Goal: Check status: Check status

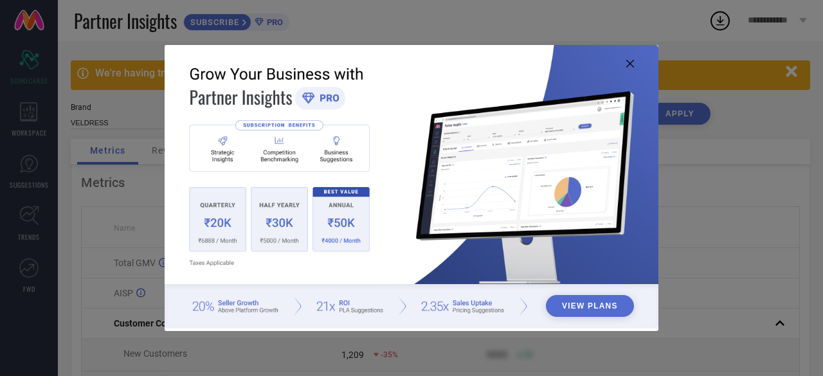
click at [628, 64] on icon at bounding box center [630, 64] width 8 height 8
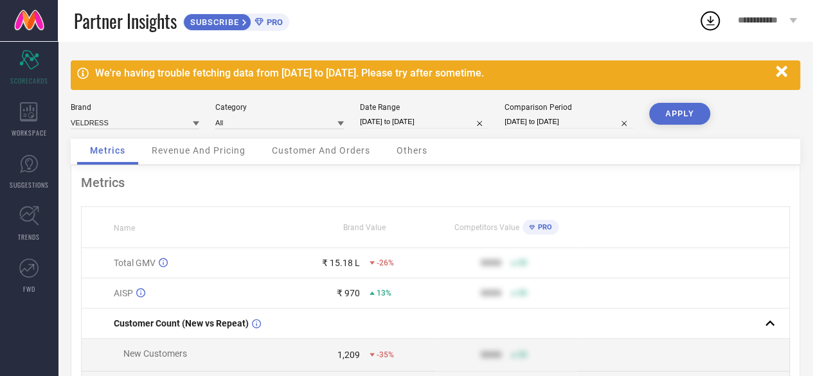
select select "7"
select select "2025"
select select "8"
select select "2025"
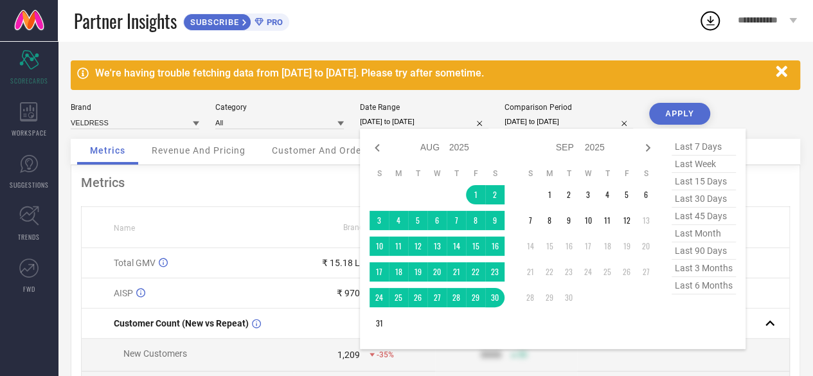
click at [432, 120] on input "[DATE] to [DATE]" at bounding box center [424, 121] width 129 height 13
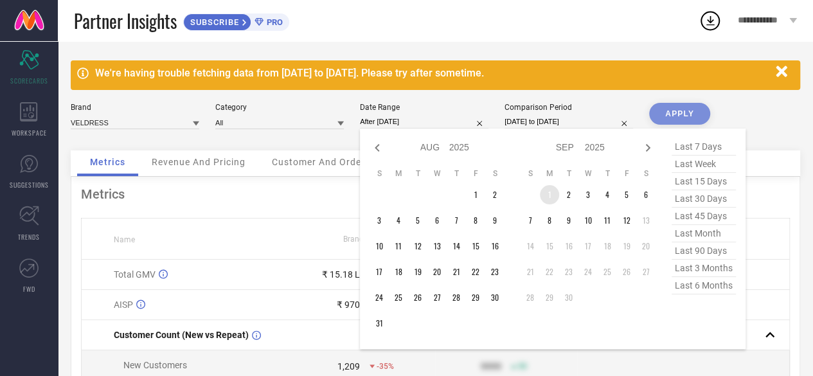
click at [550, 188] on td "1" at bounding box center [549, 194] width 19 height 19
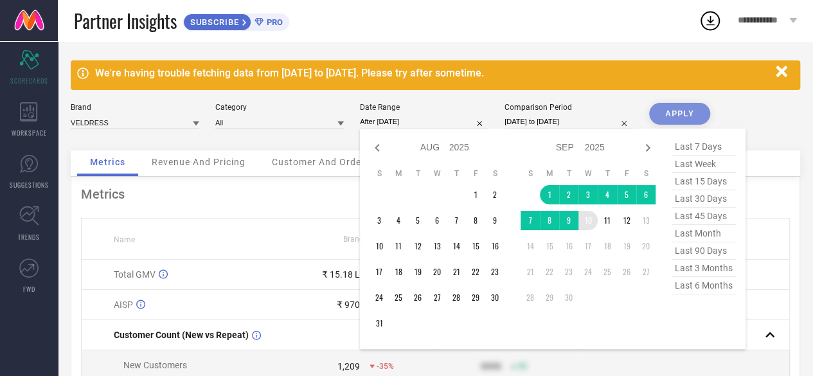
type input "[DATE] to [DATE]"
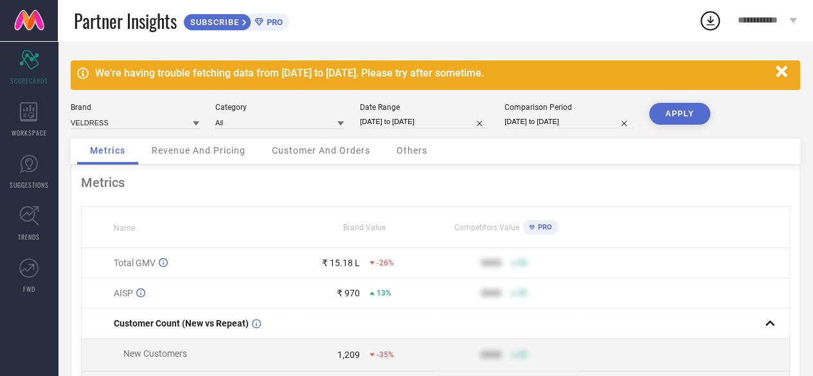
select select "6"
select select "2025"
select select "7"
select select "2025"
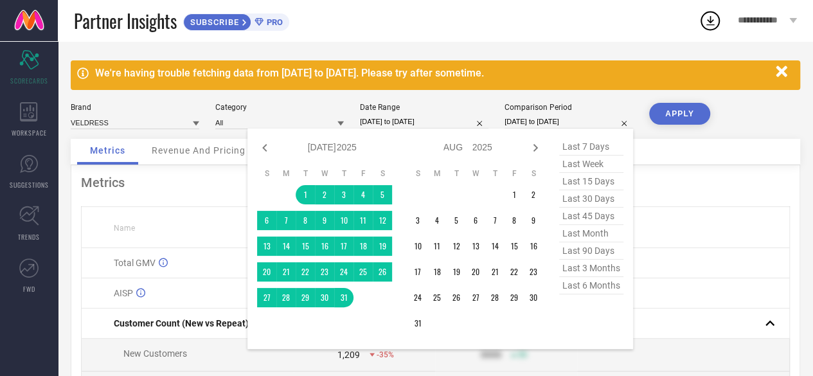
click at [560, 122] on input "[DATE] to [DATE]" at bounding box center [568, 121] width 129 height 13
click at [271, 145] on icon at bounding box center [264, 147] width 15 height 15
select select "5"
select select "2025"
select select "6"
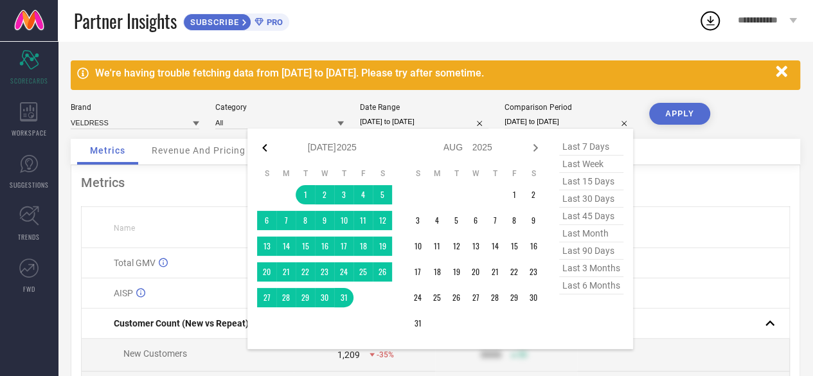
select select "2025"
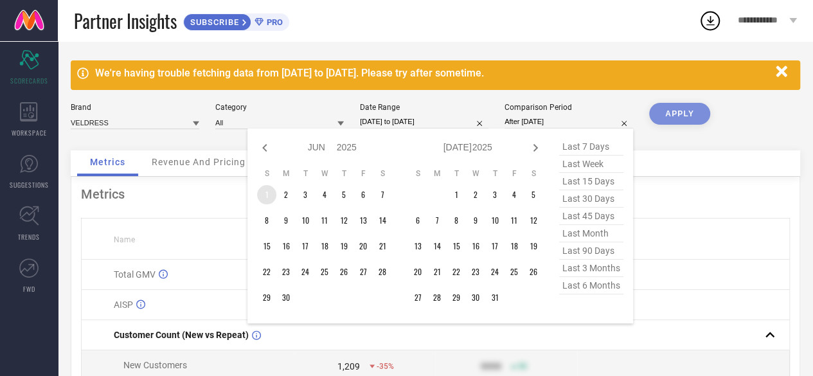
click at [272, 188] on td "1" at bounding box center [266, 194] width 19 height 19
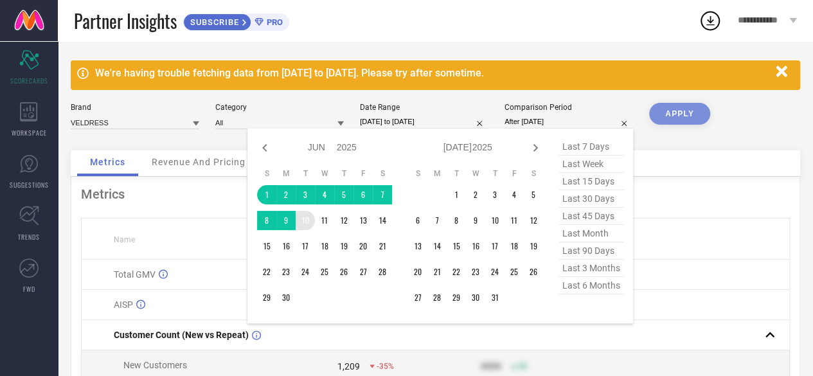
type input "[DATE] to [DATE]"
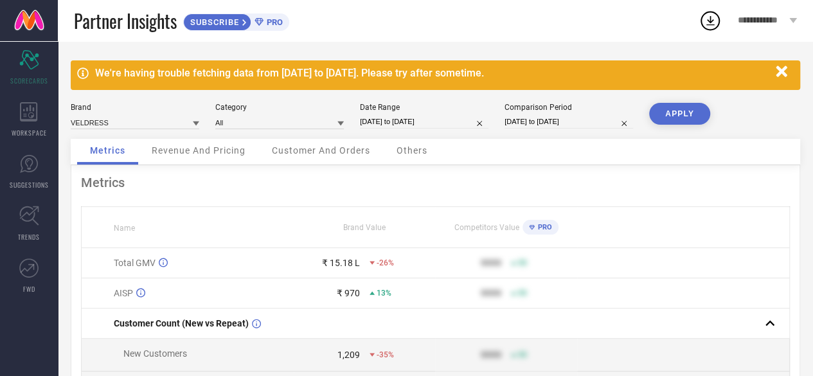
click at [655, 114] on button "APPLY" at bounding box center [679, 114] width 61 height 22
select select "8"
select select "2025"
select select "9"
select select "2025"
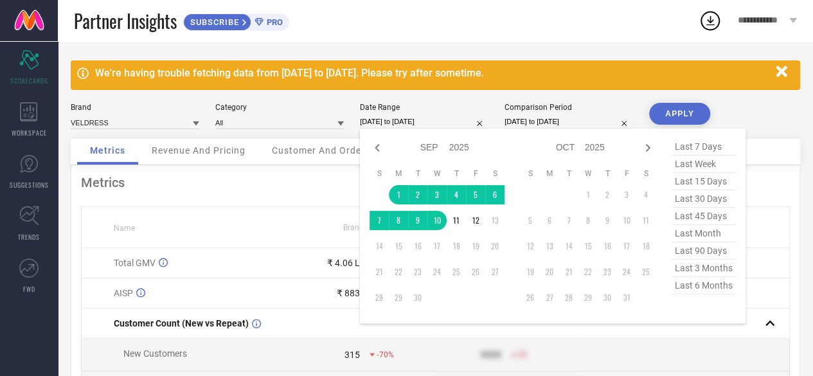
click at [410, 121] on input "[DATE] to [DATE]" at bounding box center [424, 121] width 129 height 13
click at [377, 150] on icon at bounding box center [377, 148] width 4 height 8
select select "7"
select select "2025"
select select "8"
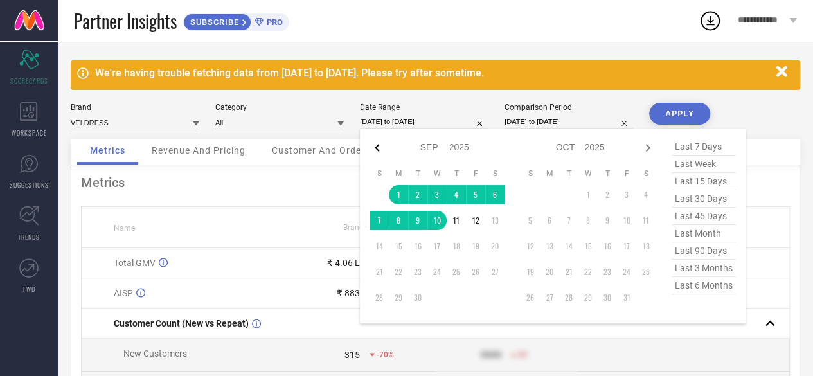
select select "2025"
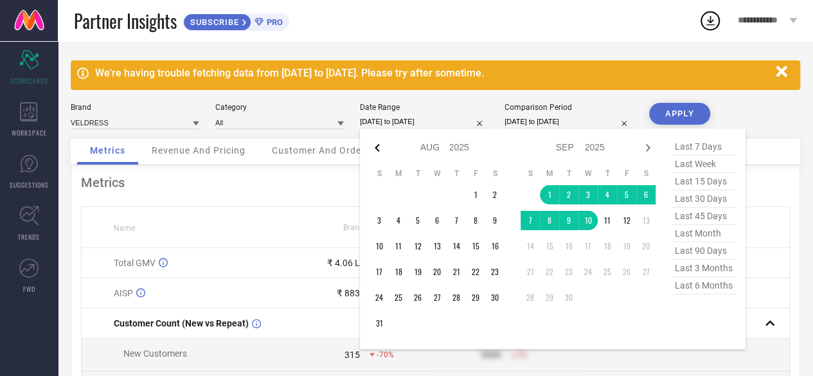
click at [377, 150] on icon at bounding box center [377, 148] width 4 height 8
select select "6"
select select "2025"
select select "7"
select select "2025"
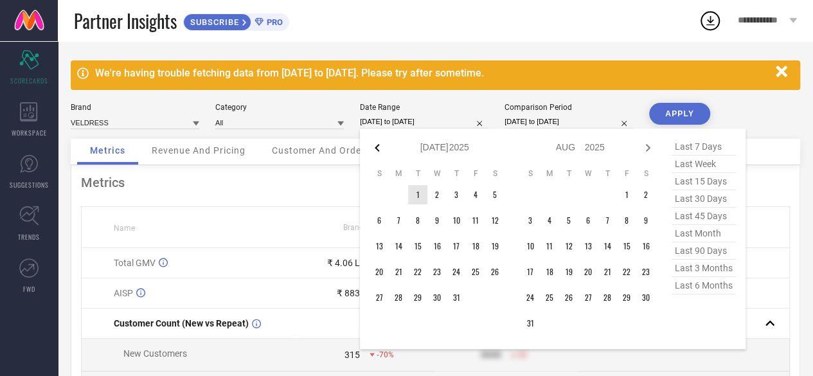
click at [378, 144] on icon at bounding box center [377, 147] width 15 height 15
select select "5"
select select "2025"
select select "6"
select select "2025"
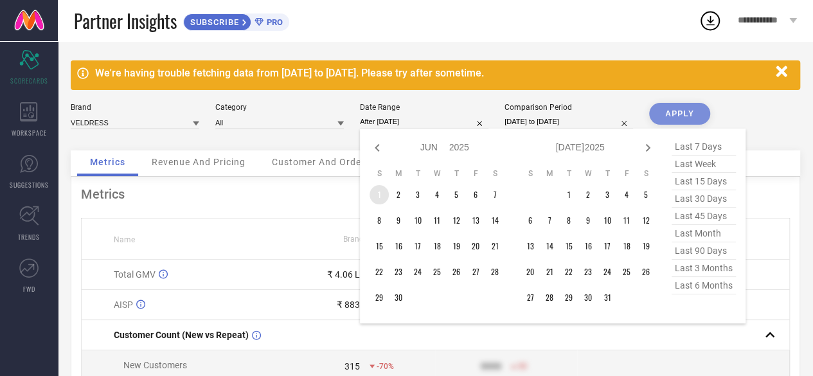
click at [374, 193] on td "1" at bounding box center [379, 194] width 19 height 19
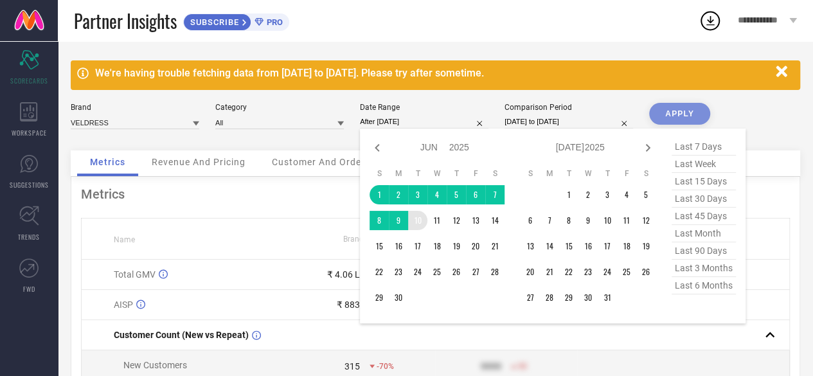
type input "[DATE] to [DATE]"
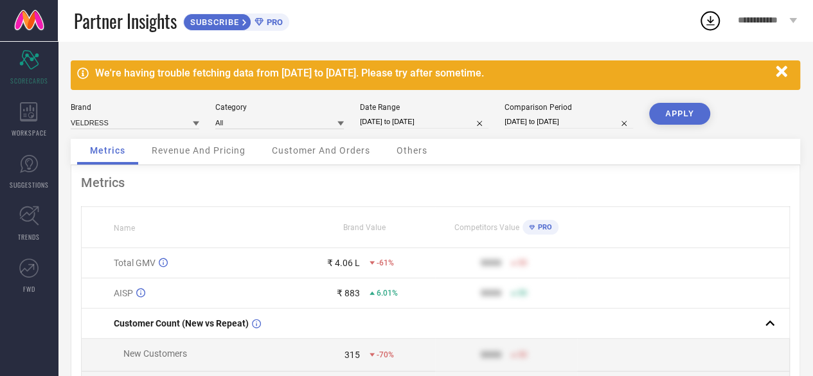
click at [676, 118] on button "APPLY" at bounding box center [679, 114] width 61 height 22
select select "5"
select select "2025"
select select "6"
select select "2025"
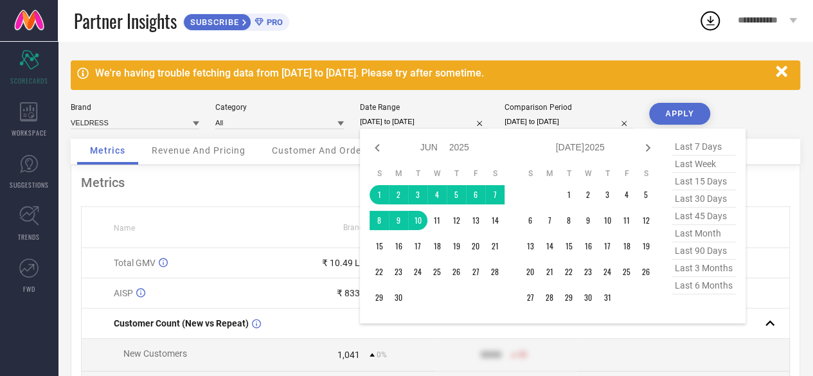
click at [416, 117] on input "[DATE] to [DATE]" at bounding box center [424, 121] width 129 height 13
click at [647, 144] on icon at bounding box center [647, 147] width 15 height 15
select select "6"
select select "2025"
select select "7"
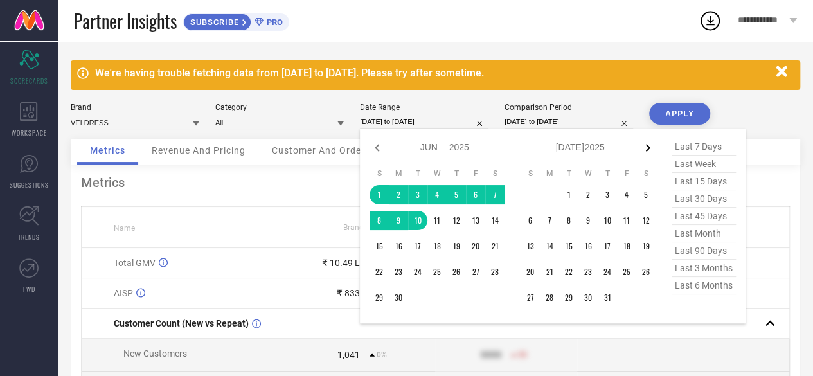
select select "2025"
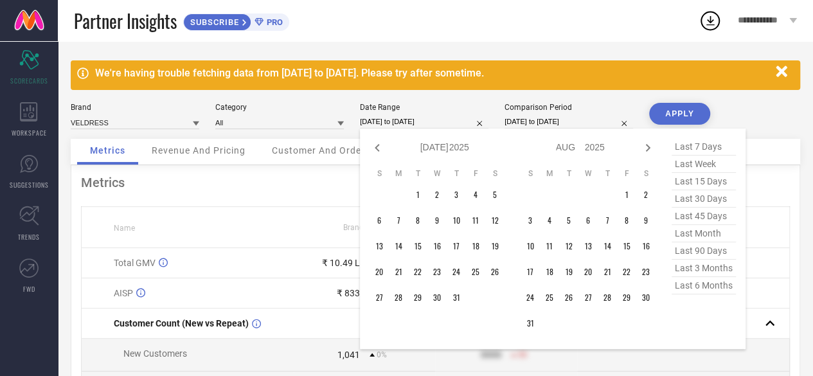
click at [647, 144] on icon at bounding box center [647, 147] width 15 height 15
select select "7"
select select "2025"
select select "8"
select select "2025"
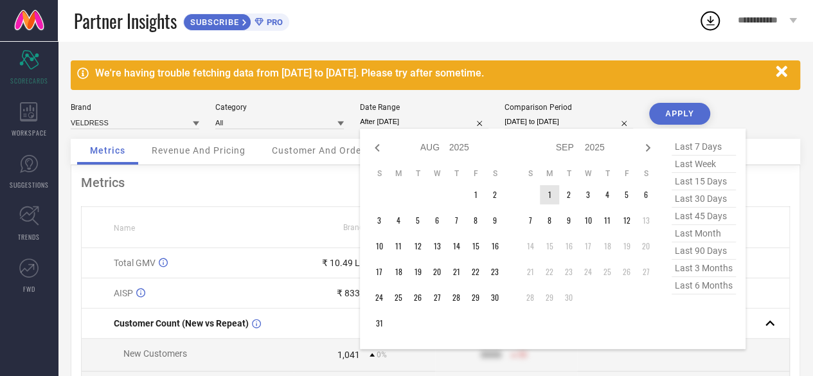
click at [548, 190] on td "1" at bounding box center [549, 194] width 19 height 19
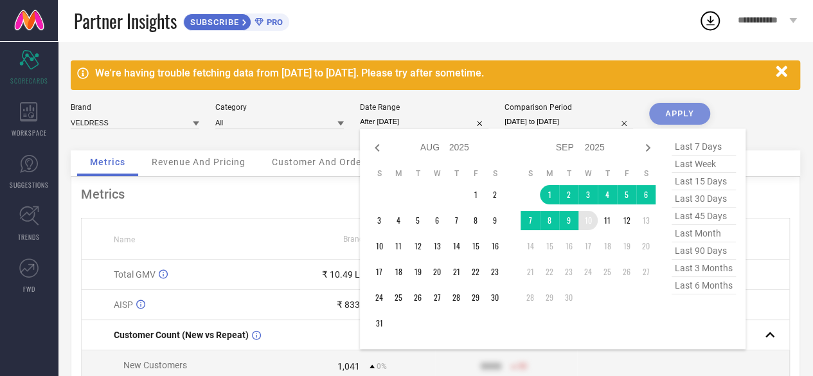
type input "[DATE] to [DATE]"
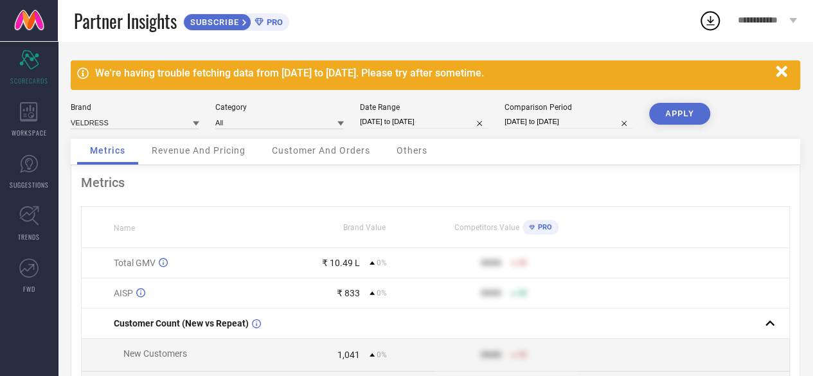
select select "5"
select select "2025"
select select "6"
select select "2025"
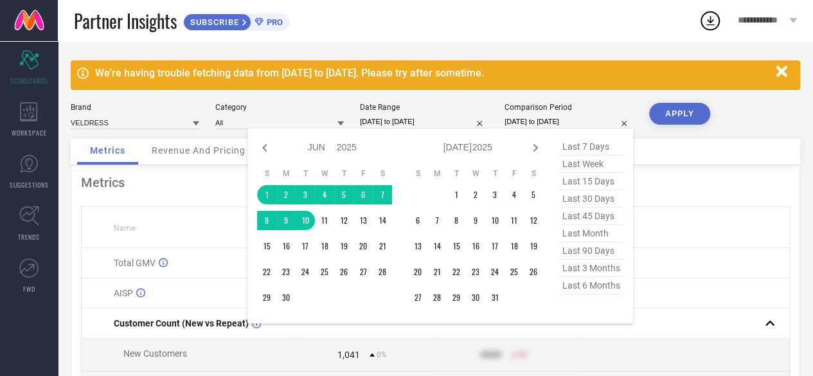
click at [526, 120] on input "[DATE] to [DATE]" at bounding box center [568, 121] width 129 height 13
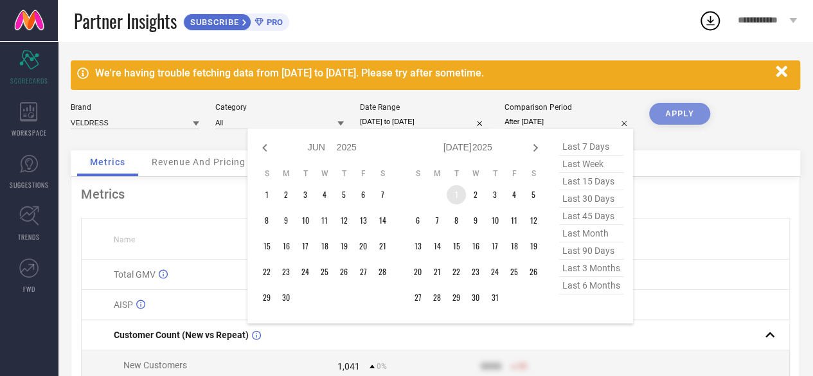
click at [457, 190] on td "1" at bounding box center [456, 194] width 19 height 19
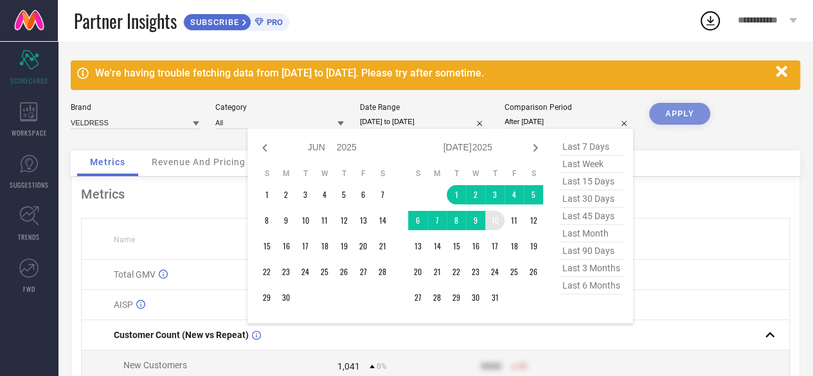
type input "[DATE] to [DATE]"
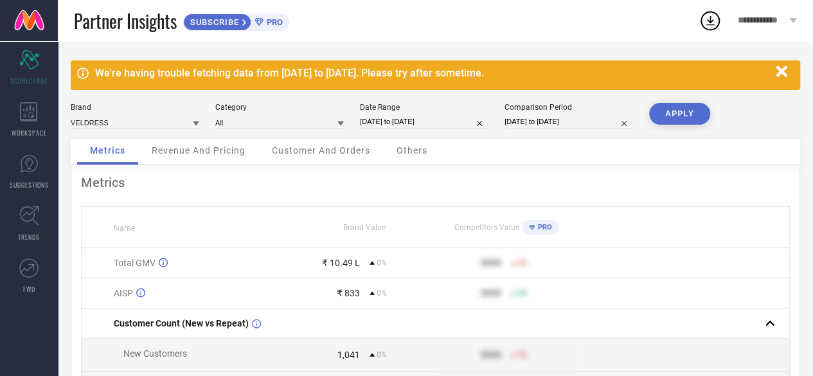
click at [679, 115] on button "APPLY" at bounding box center [679, 114] width 61 height 22
select select "6"
select select "2025"
select select "7"
select select "2025"
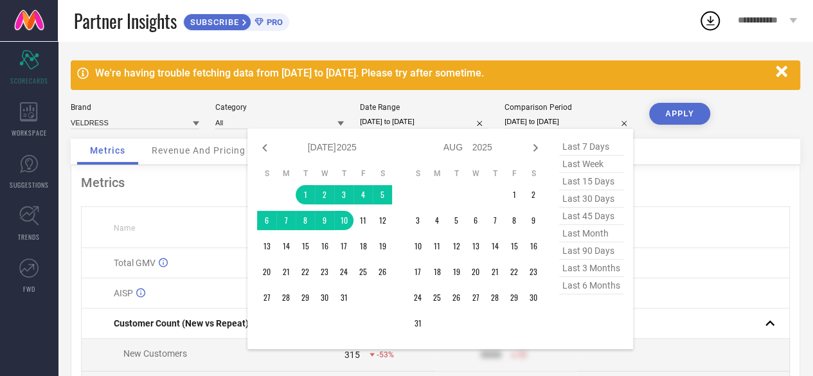
click at [549, 118] on input "[DATE] to [DATE]" at bounding box center [568, 121] width 129 height 13
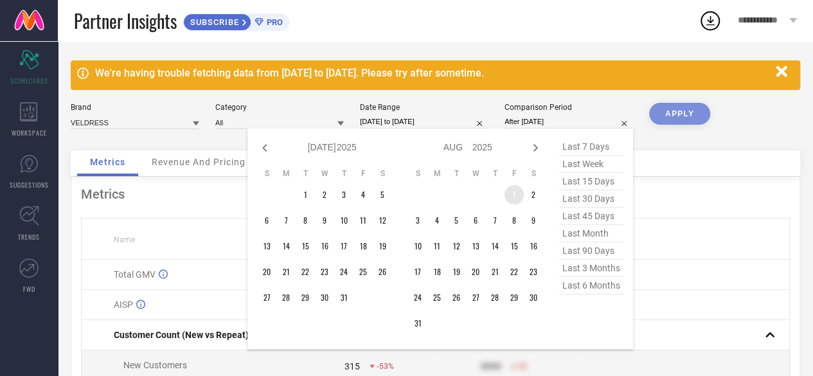
click at [512, 199] on td "1" at bounding box center [513, 194] width 19 height 19
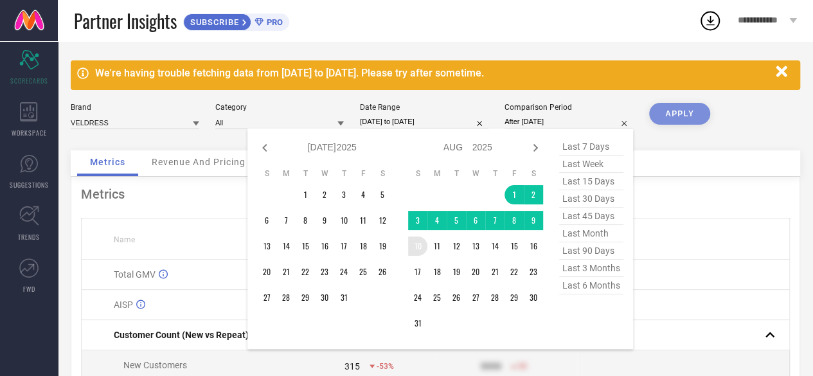
type input "[DATE] to [DATE]"
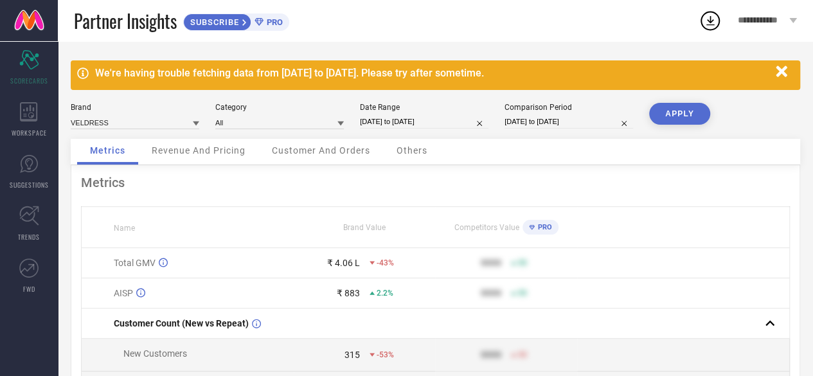
click at [684, 118] on button "APPLY" at bounding box center [679, 114] width 61 height 22
select select "8"
select select "2025"
select select "9"
select select "2025"
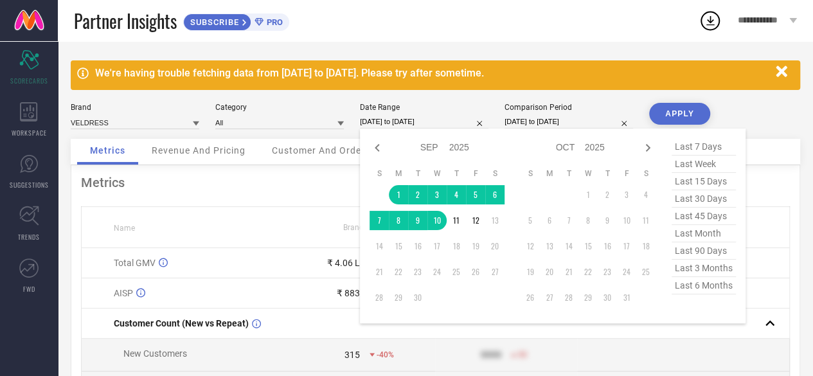
click at [406, 120] on input "[DATE] to [DATE]" at bounding box center [424, 121] width 129 height 13
click at [378, 143] on icon at bounding box center [377, 147] width 15 height 15
select select "7"
select select "2025"
select select "8"
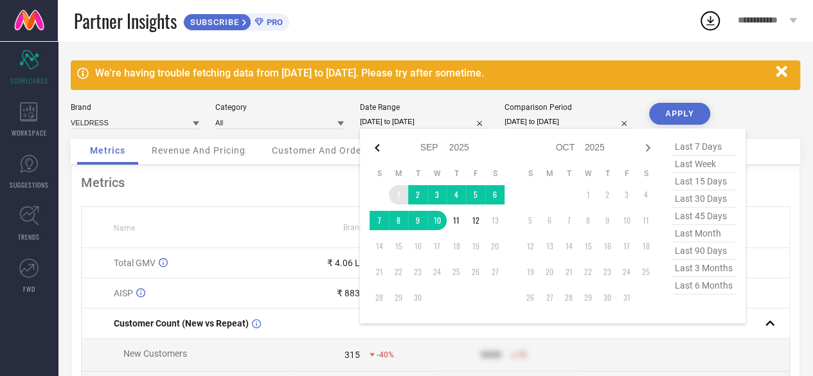
select select "2025"
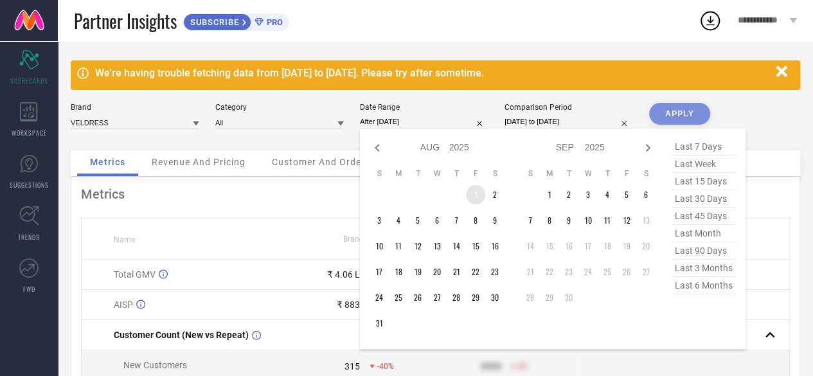
click at [482, 193] on td "1" at bounding box center [475, 194] width 19 height 19
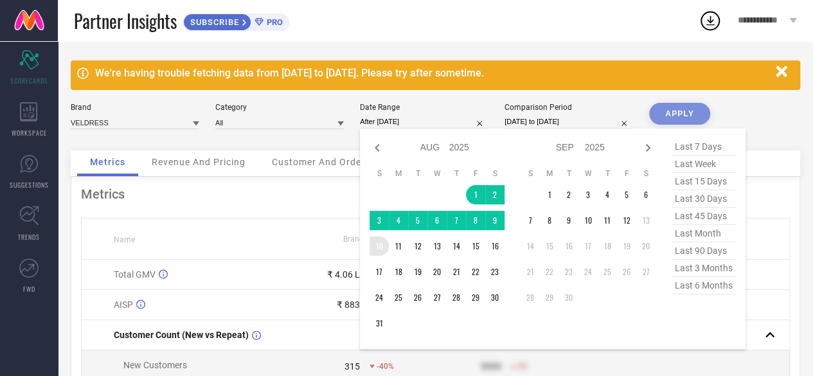
type input "[DATE] to [DATE]"
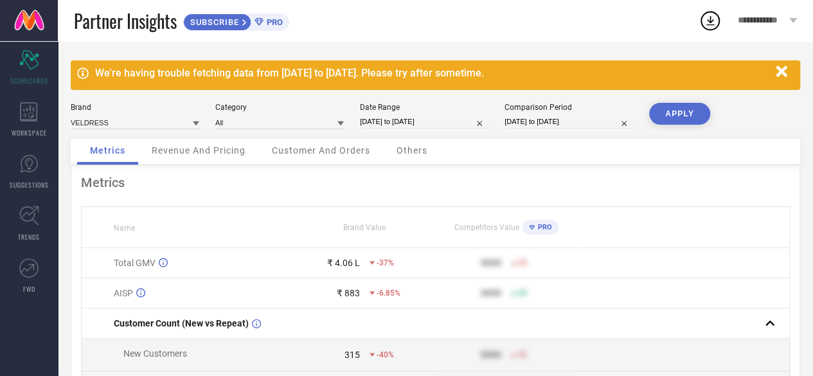
click at [688, 112] on button "APPLY" at bounding box center [679, 114] width 61 height 22
click at [781, 73] on icon "button" at bounding box center [781, 71] width 11 height 11
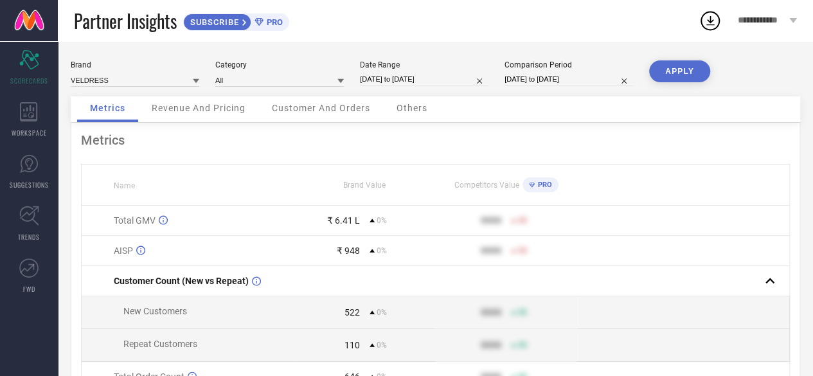
select select "7"
select select "2025"
select select "8"
select select "2025"
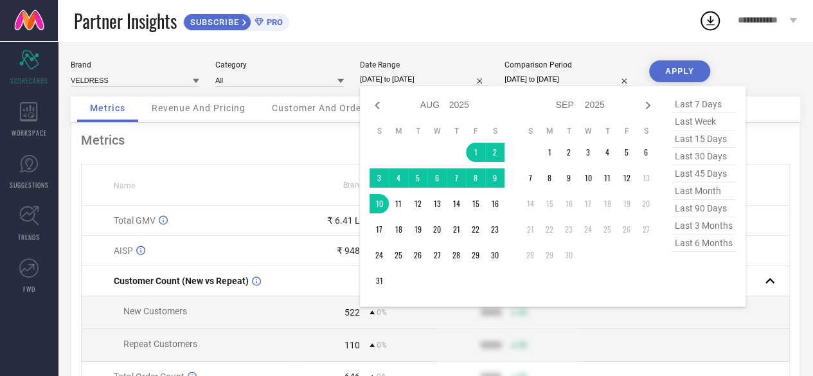
click at [434, 76] on input "[DATE] to [DATE]" at bounding box center [424, 79] width 129 height 13
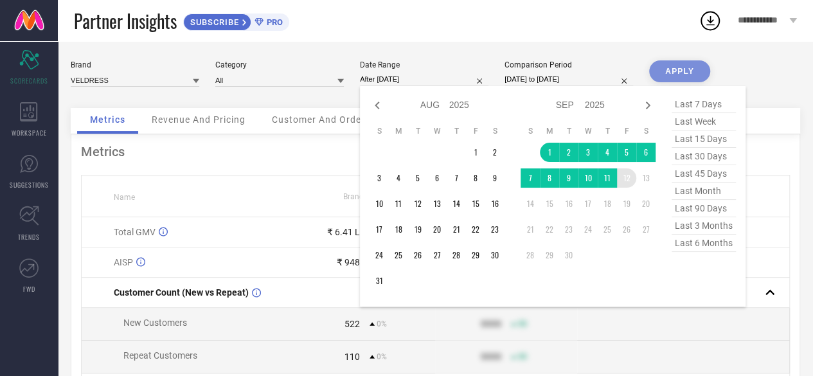
drag, startPoint x: 546, startPoint y: 151, endPoint x: 629, endPoint y: 175, distance: 86.2
click at [629, 175] on tbody "1 2 3 4 5 6 7 8 9 10 11 12 13 14 15 16 17 18 19 20 21 22 23 24 25 26 27 28 29 30" at bounding box center [588, 204] width 135 height 122
type input "[DATE] to [DATE]"
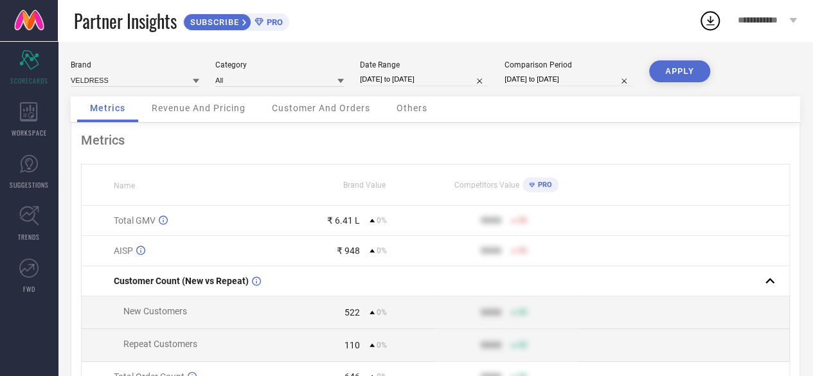
select select "7"
select select "2025"
select select "8"
select select "2025"
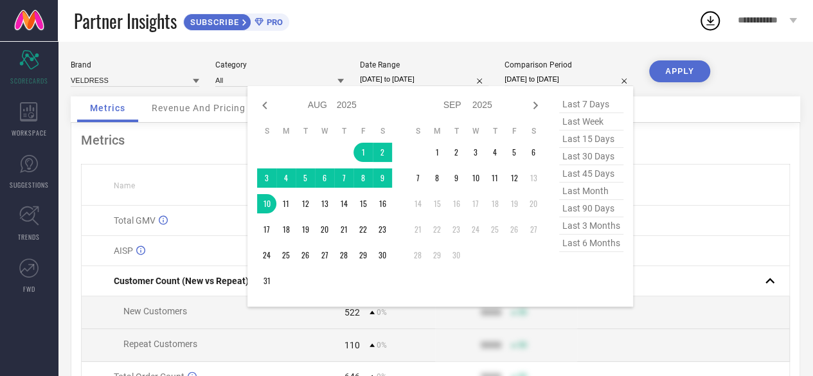
click at [537, 82] on input "[DATE] to [DATE]" at bounding box center [568, 79] width 129 height 13
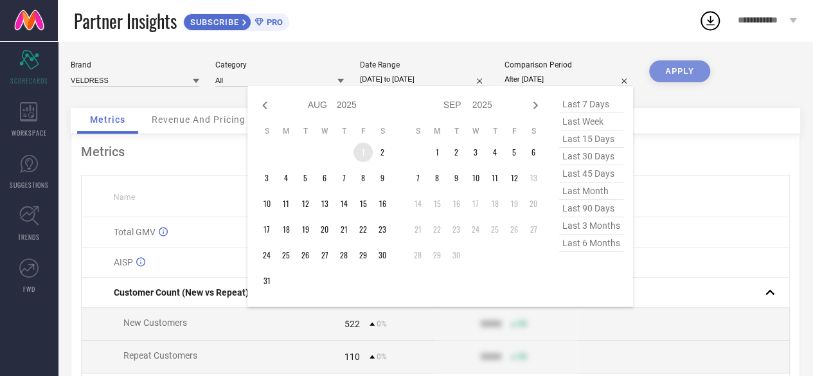
click at [356, 148] on td "1" at bounding box center [362, 152] width 19 height 19
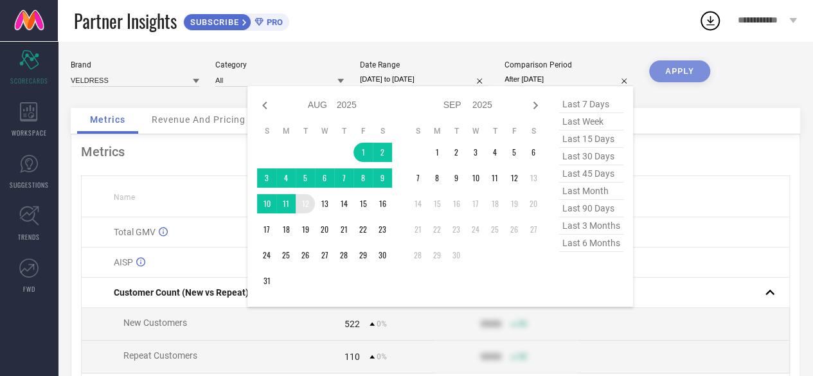
type input "[DATE] to [DATE]"
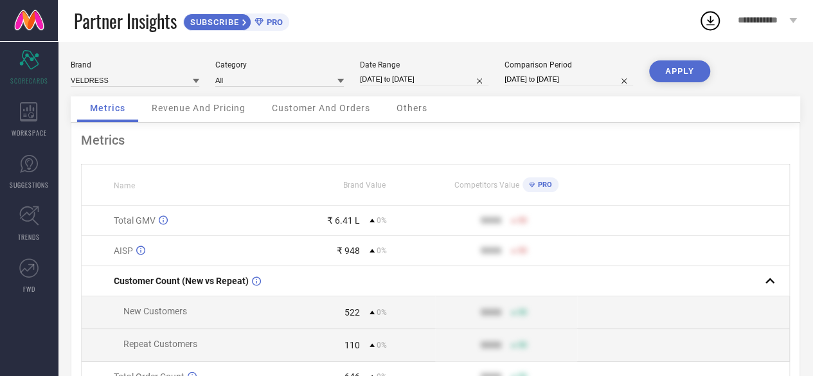
click at [684, 66] on button "APPLY" at bounding box center [679, 71] width 61 height 22
